Goal: Task Accomplishment & Management: Manage account settings

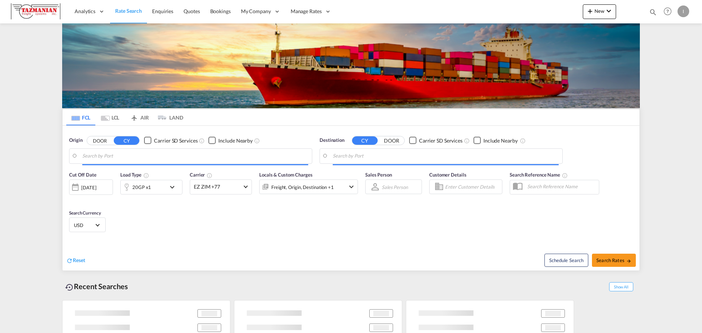
type input "[GEOGRAPHIC_DATA], [GEOGRAPHIC_DATA]"
type input "[GEOGRAPHIC_DATA], [GEOGRAPHIC_DATA], [GEOGRAPHIC_DATA]"
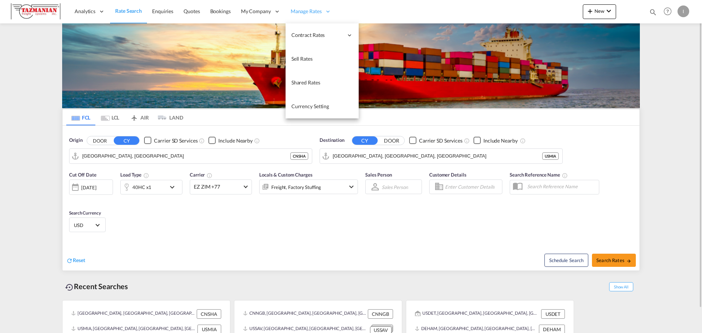
click at [301, 5] on div "Manage Rates" at bounding box center [310, 12] width 51 height 24
click at [297, 4] on div "Manage Rates" at bounding box center [310, 12] width 51 height 24
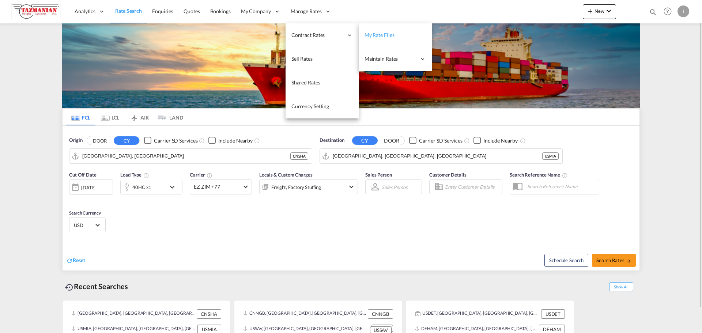
click at [386, 33] on span "My Rate Files" at bounding box center [379, 35] width 30 height 6
